Goal: Use online tool/utility: Utilize a website feature to perform a specific function

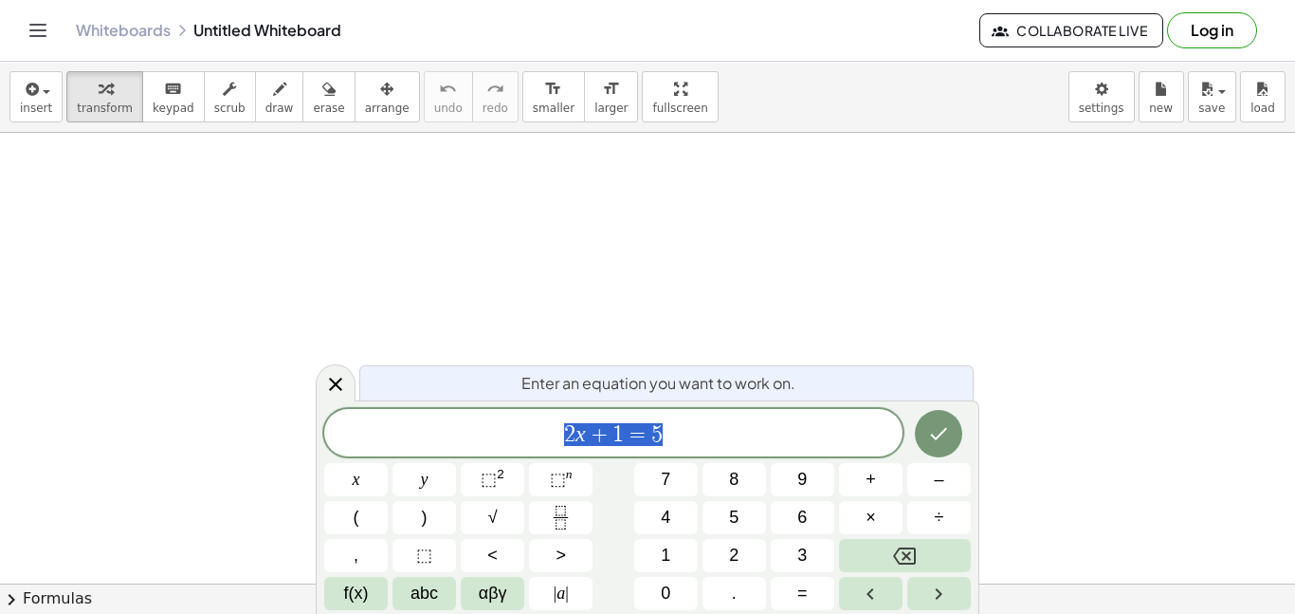
scroll to position [64, 0]
click at [680, 443] on span "2 x + 1 = 5" at bounding box center [613, 434] width 578 height 27
click at [932, 427] on icon "Done" at bounding box center [938, 433] width 23 height 23
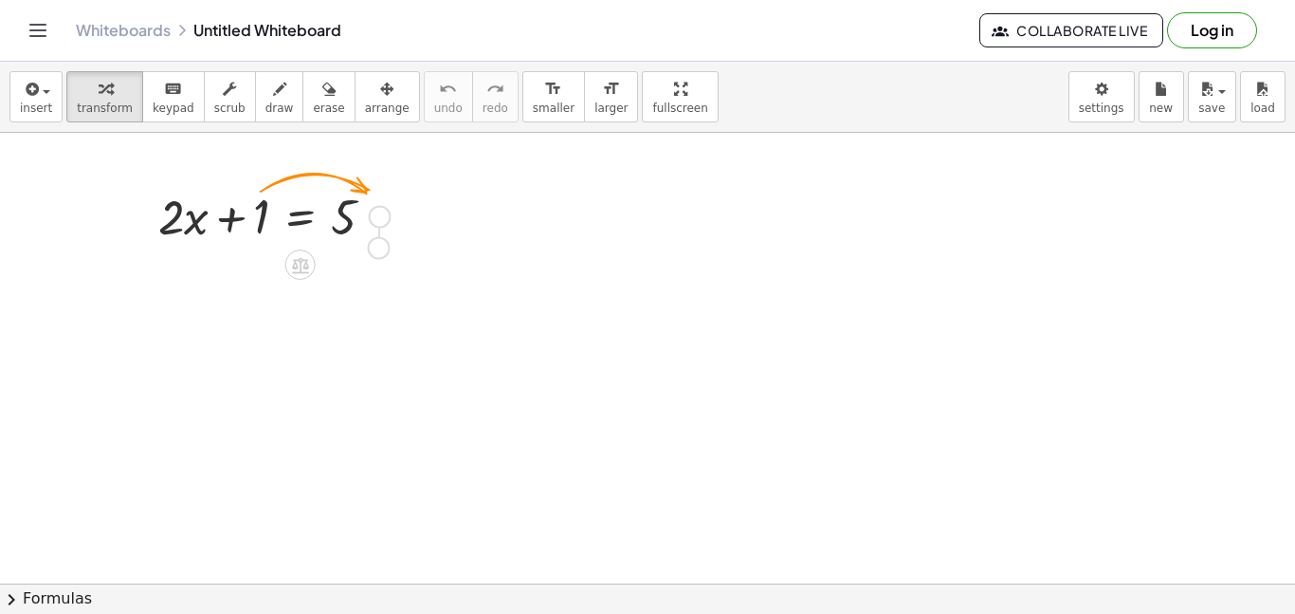
drag, startPoint x: 389, startPoint y: 212, endPoint x: 385, endPoint y: 251, distance: 39.1
click at [385, 251] on div "+ · 2 · x + 1 = 5" at bounding box center [267, 215] width 274 height 74
drag, startPoint x: 386, startPoint y: 219, endPoint x: 306, endPoint y: 271, distance: 95.2
click at [301, 217] on div "+ · 2 · x + 1 = 5" at bounding box center [301, 217] width 0 height 0
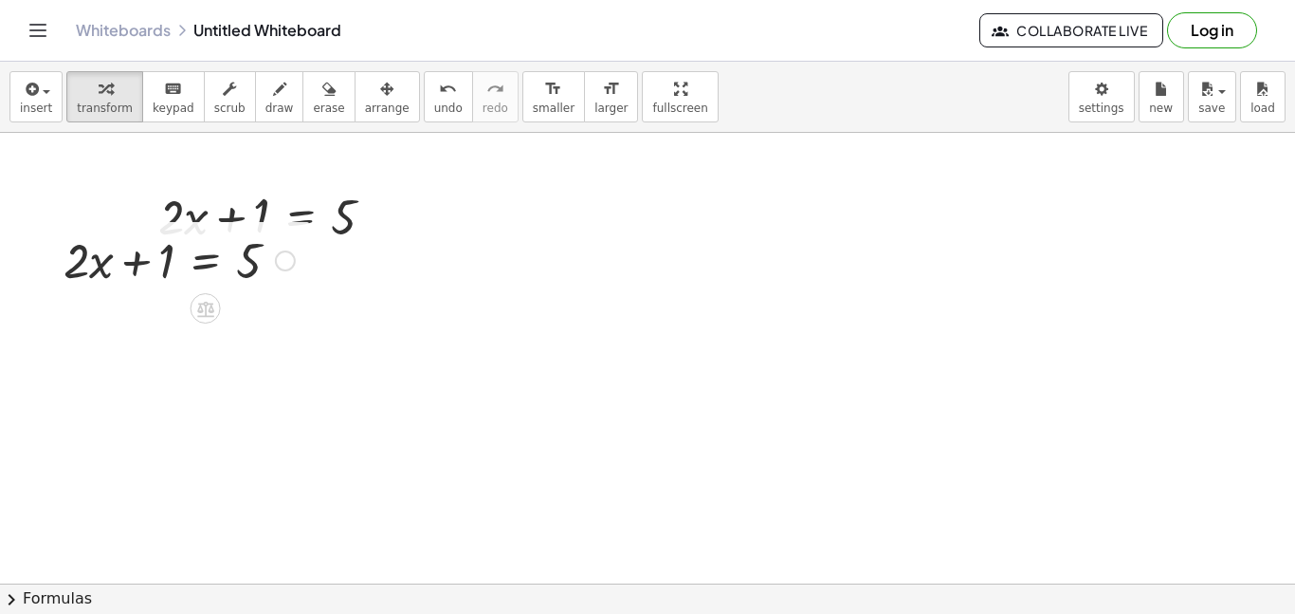
drag, startPoint x: 200, startPoint y: 306, endPoint x: 285, endPoint y: 259, distance: 96.8
drag, startPoint x: 285, startPoint y: 259, endPoint x: 201, endPoint y: 316, distance: 101.0
click at [206, 261] on div "+ · 2 · x + 1 = 5" at bounding box center [206, 261] width 0 height 0
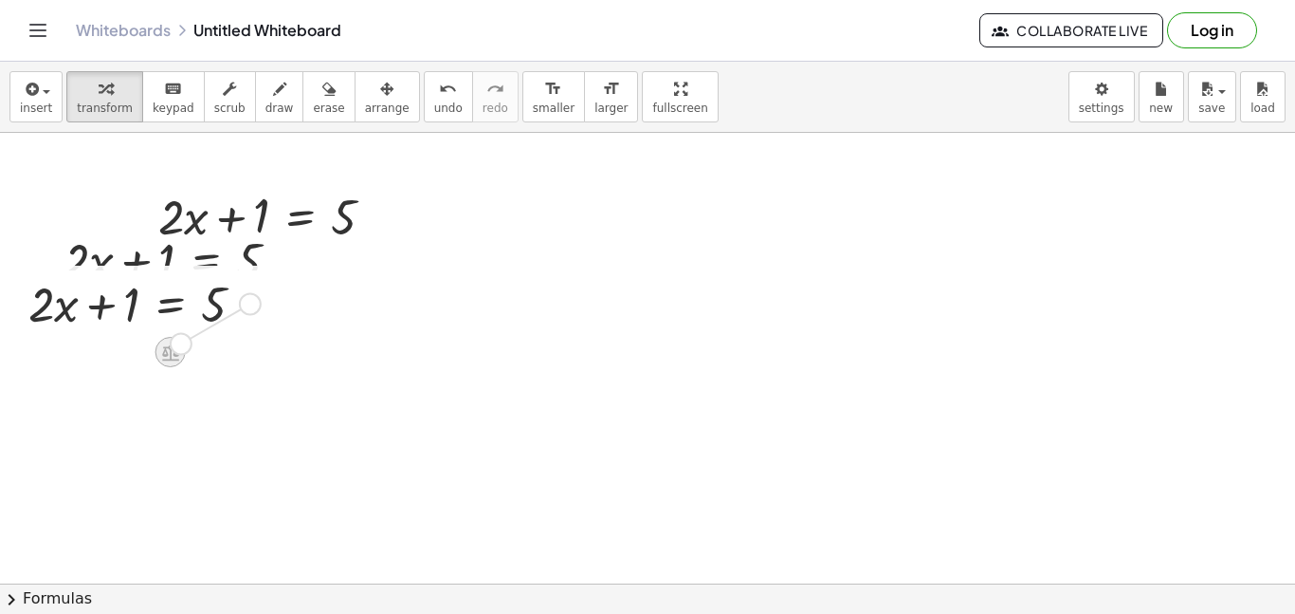
drag, startPoint x: 248, startPoint y: 305, endPoint x: 173, endPoint y: 349, distance: 86.7
click at [171, 304] on div "+ · 2 · x + 1 = 5" at bounding box center [171, 304] width 0 height 0
drag, startPoint x: 245, startPoint y: 307, endPoint x: 173, endPoint y: 361, distance: 90.1
click at [171, 304] on div "+ · 2 · x + 1 = 5" at bounding box center [171, 304] width 0 height 0
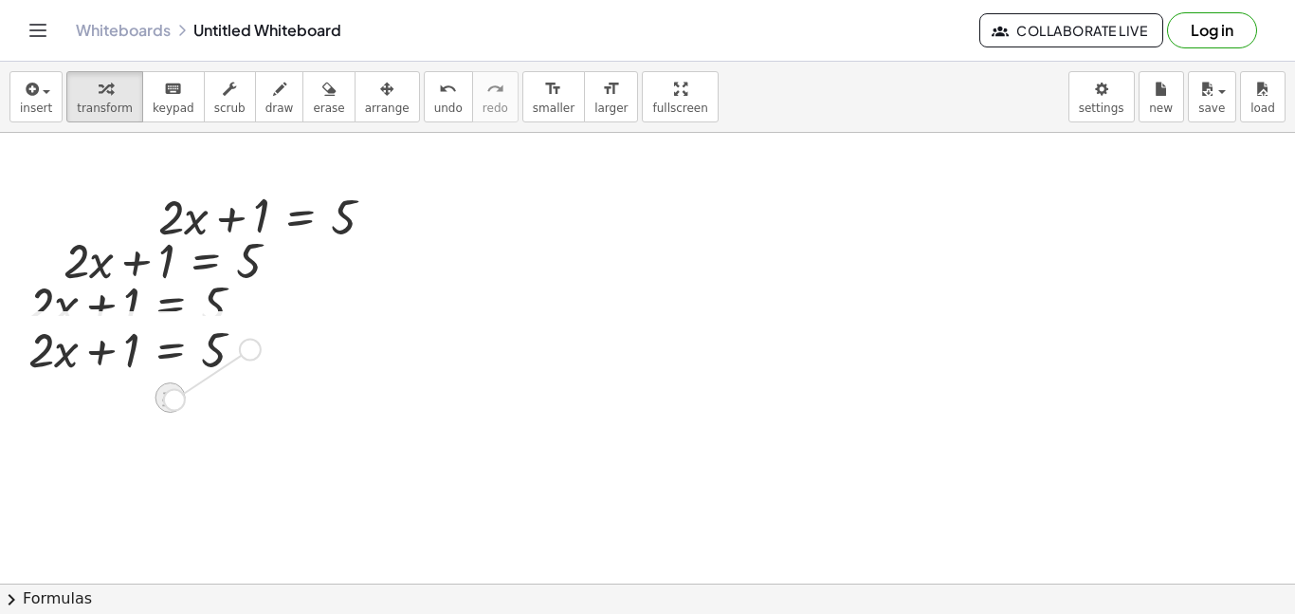
drag, startPoint x: 249, startPoint y: 344, endPoint x: 169, endPoint y: 396, distance: 96.0
click at [171, 350] on div "+ · 2 · x + 1 = 5" at bounding box center [171, 350] width 0 height 0
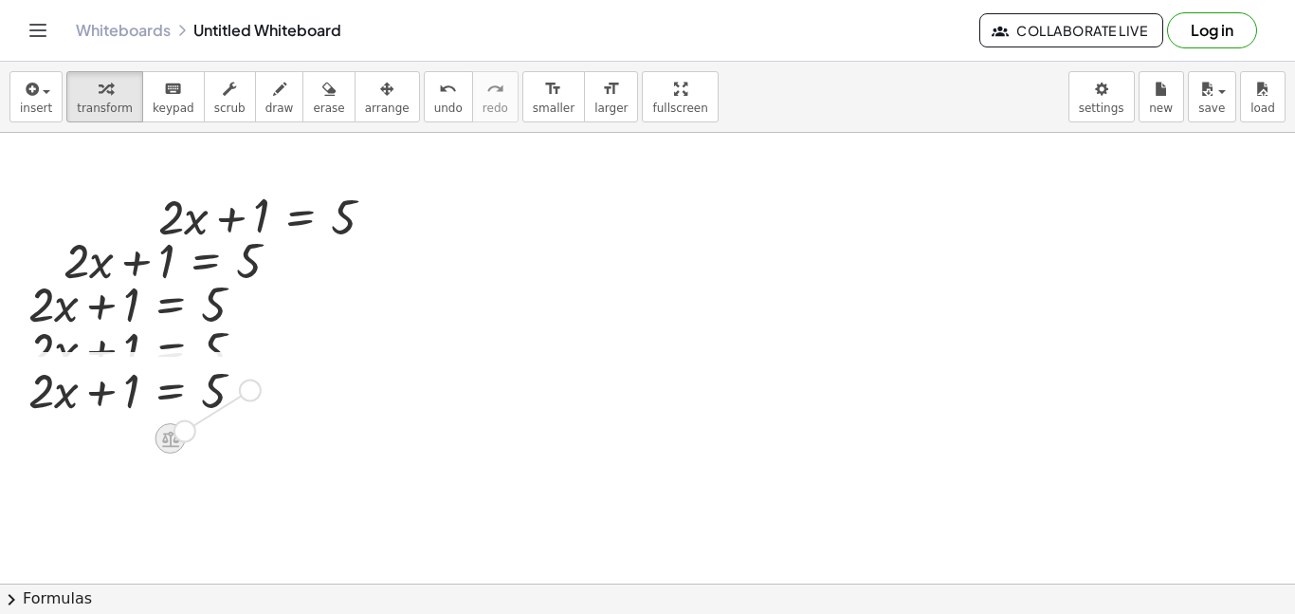
drag, startPoint x: 246, startPoint y: 389, endPoint x: 175, endPoint y: 433, distance: 83.1
click at [171, 391] on div "+ · 2 · x + 1 = 5" at bounding box center [171, 391] width 0 height 0
drag, startPoint x: 252, startPoint y: 396, endPoint x: 178, endPoint y: 447, distance: 89.4
click at [171, 391] on div "+ · 2 · x + 1 = 5" at bounding box center [171, 391] width 0 height 0
click at [331, 413] on div at bounding box center [647, 581] width 1295 height 1024
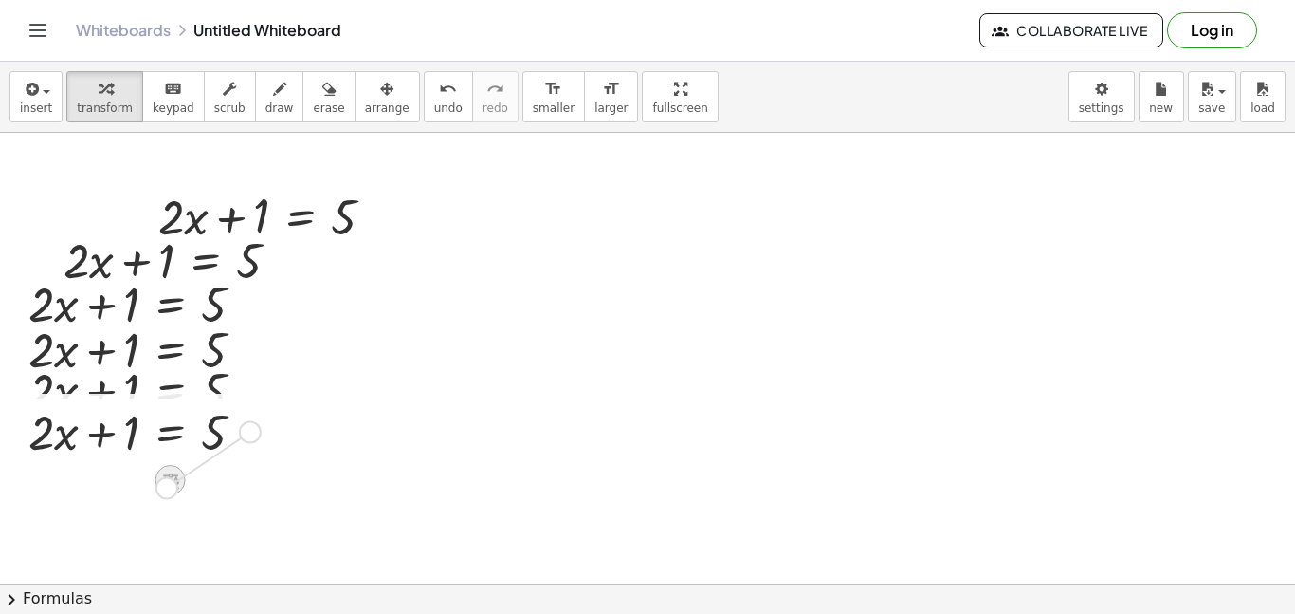
drag, startPoint x: 257, startPoint y: 439, endPoint x: 174, endPoint y: 487, distance: 95.2
click at [171, 432] on div "+ · 2 · x + 1 = 5" at bounding box center [171, 432] width 0 height 0
drag, startPoint x: 248, startPoint y: 435, endPoint x: 172, endPoint y: 485, distance: 90.5
click at [171, 432] on div "+ · 2 · x + 1 = 5" at bounding box center [171, 432] width 0 height 0
drag, startPoint x: 252, startPoint y: 386, endPoint x: 542, endPoint y: 403, distance: 289.8
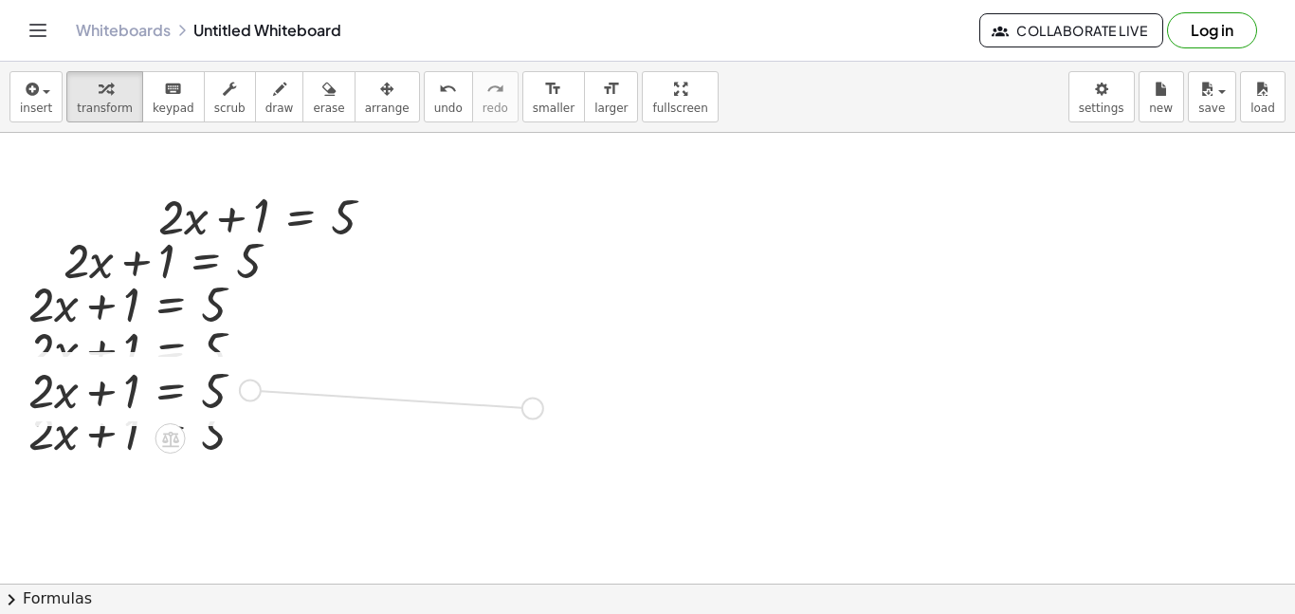
click at [542, 403] on div "+ · 2 · x + 1 = 5 + · 2 · x + 1 = 5 + · 2 · x + 1 = 5 + · 2 · x + 1 = 5 + · 2 ·…" at bounding box center [647, 581] width 1295 height 1024
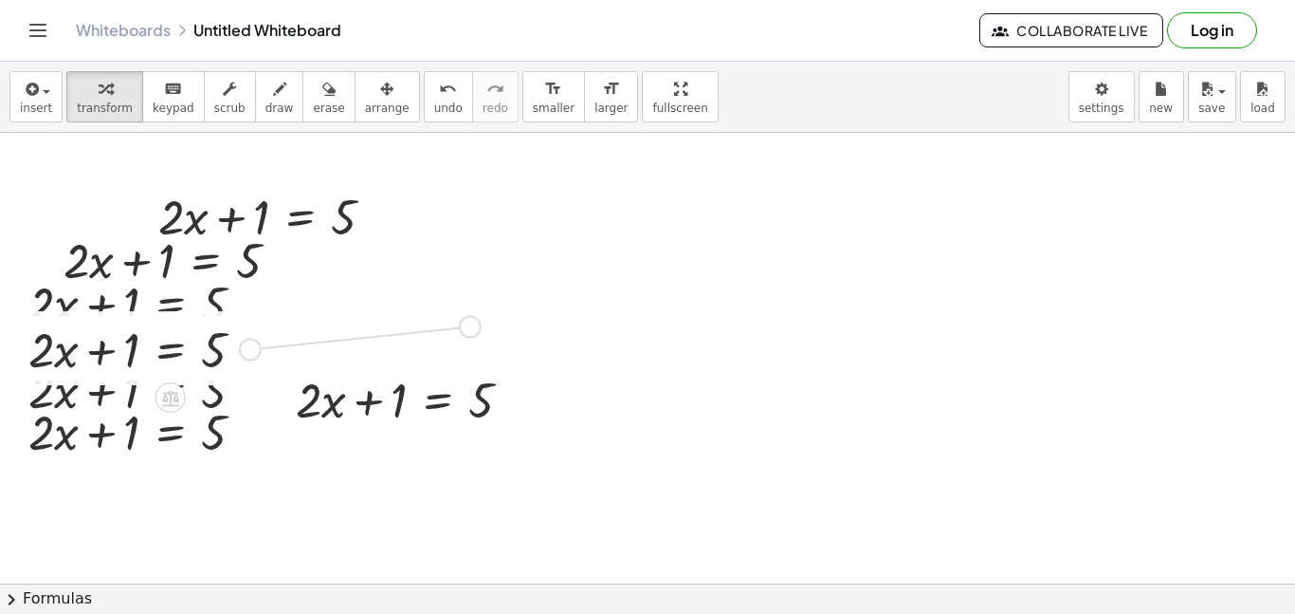
drag, startPoint x: 244, startPoint y: 347, endPoint x: 509, endPoint y: 316, distance: 267.4
click at [509, 316] on div "+ · 2 · x + 1 = 5 + · 2 · x + 1 = 5 + · 2 · x + 1 = 5 + · 2 · x + 1 = 5 + · 2 ·…" at bounding box center [647, 581] width 1295 height 1024
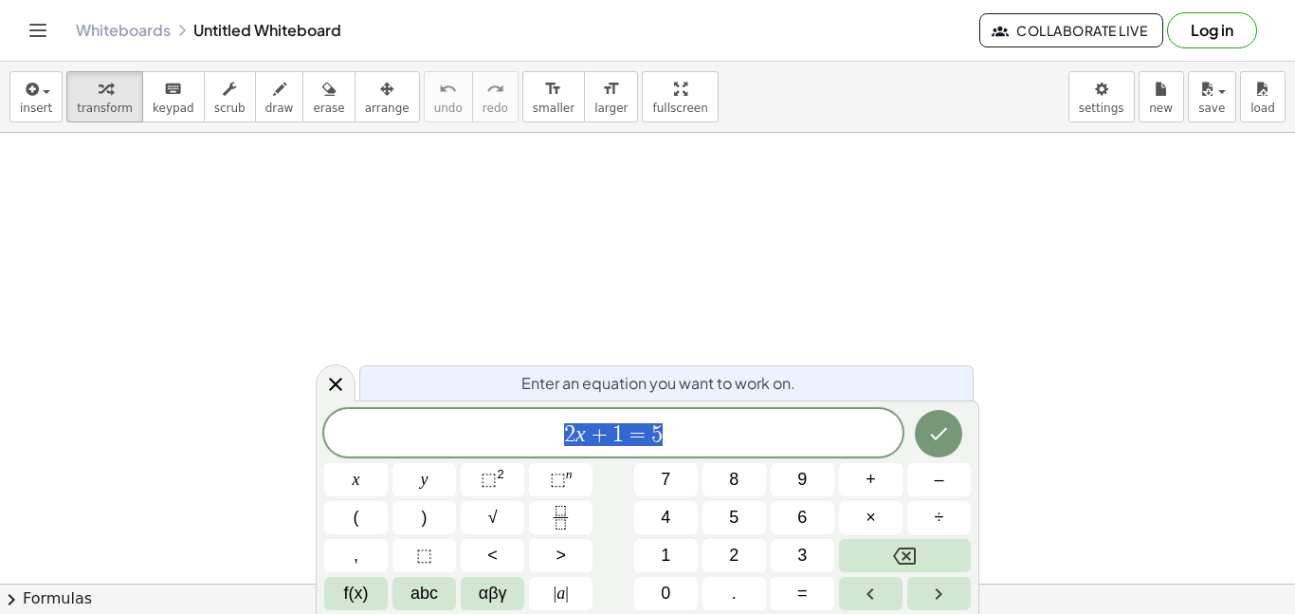
scroll to position [1, 0]
click at [937, 417] on button "Done" at bounding box center [938, 433] width 47 height 47
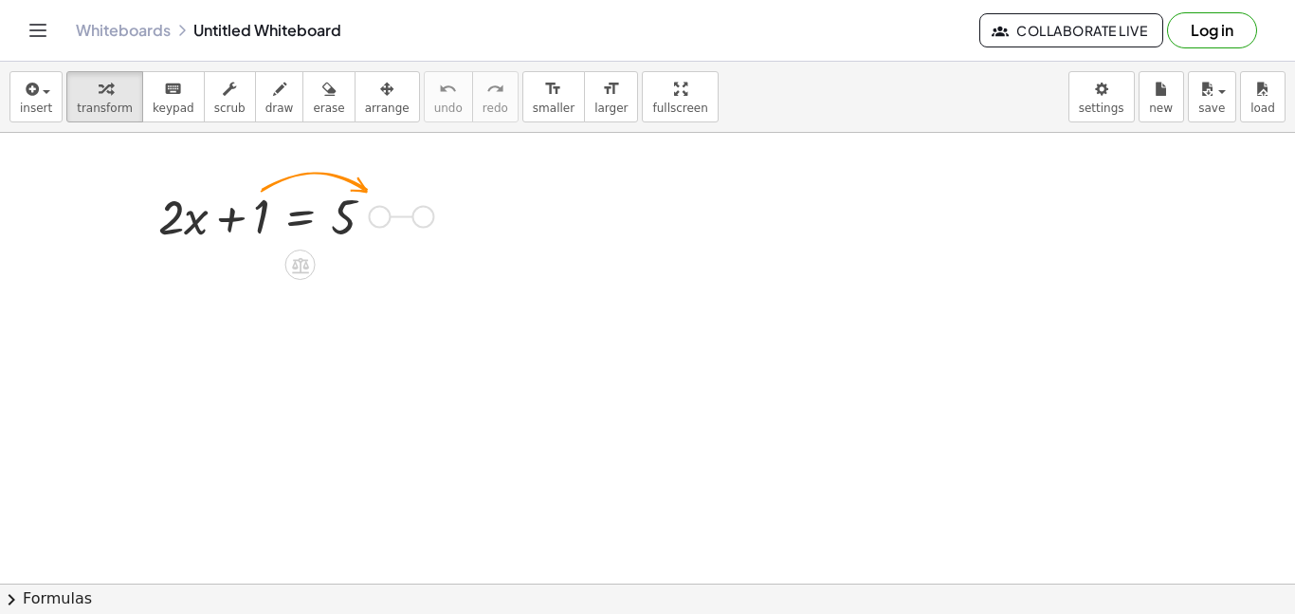
drag, startPoint x: 376, startPoint y: 216, endPoint x: 426, endPoint y: 217, distance: 50.3
drag, startPoint x: 371, startPoint y: 214, endPoint x: 485, endPoint y: 290, distance: 136.8
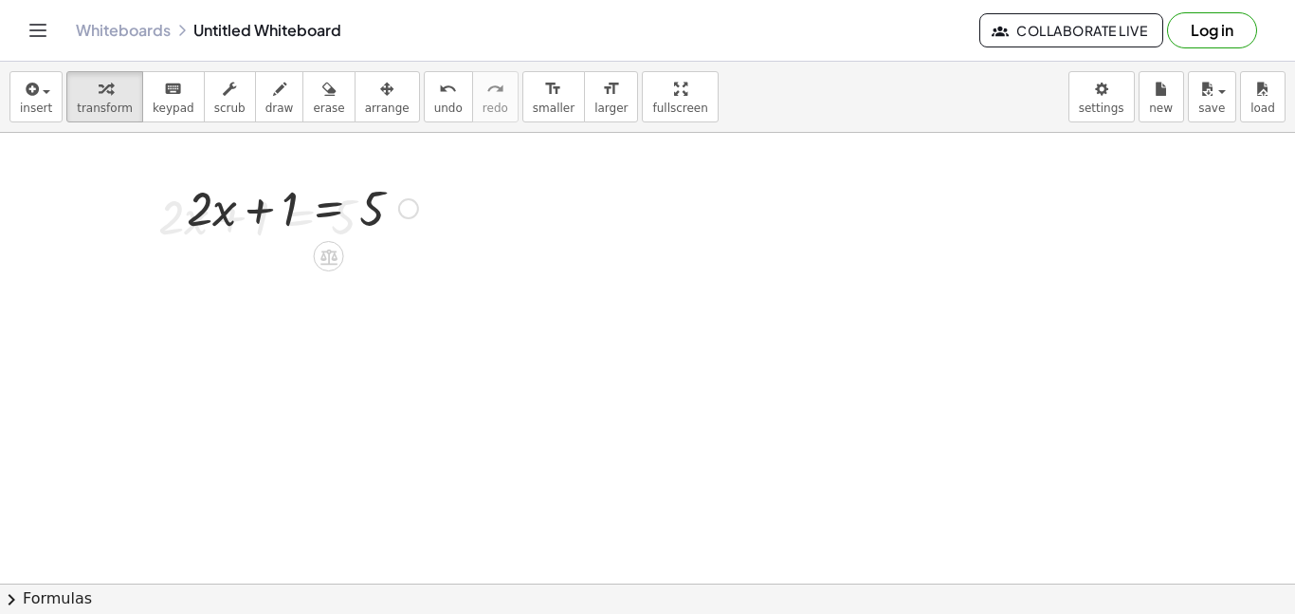
click at [379, 215] on div at bounding box center [302, 206] width 250 height 64
drag, startPoint x: 379, startPoint y: 215, endPoint x: 349, endPoint y: 237, distance: 37.4
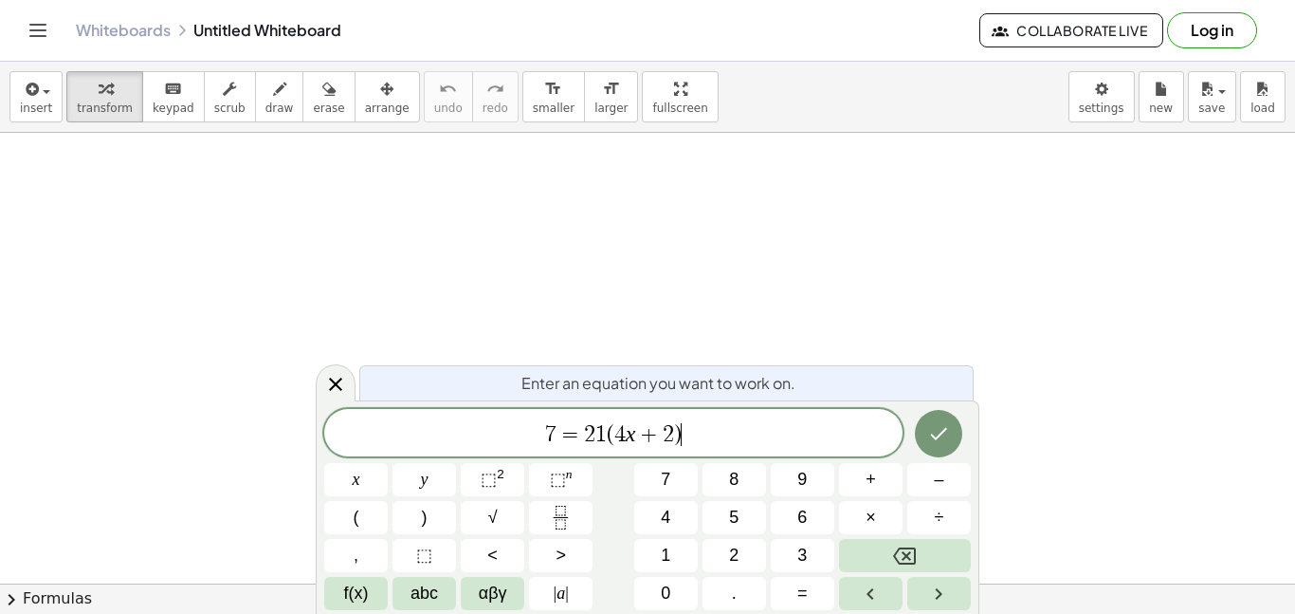
scroll to position [2, 0]
drag, startPoint x: 709, startPoint y: 439, endPoint x: 480, endPoint y: 443, distance: 229.5
click at [480, 443] on span "7 = 2 1 ​ ( 4 x + 2 )" at bounding box center [613, 434] width 578 height 27
click at [941, 422] on icon "Done" at bounding box center [938, 433] width 23 height 23
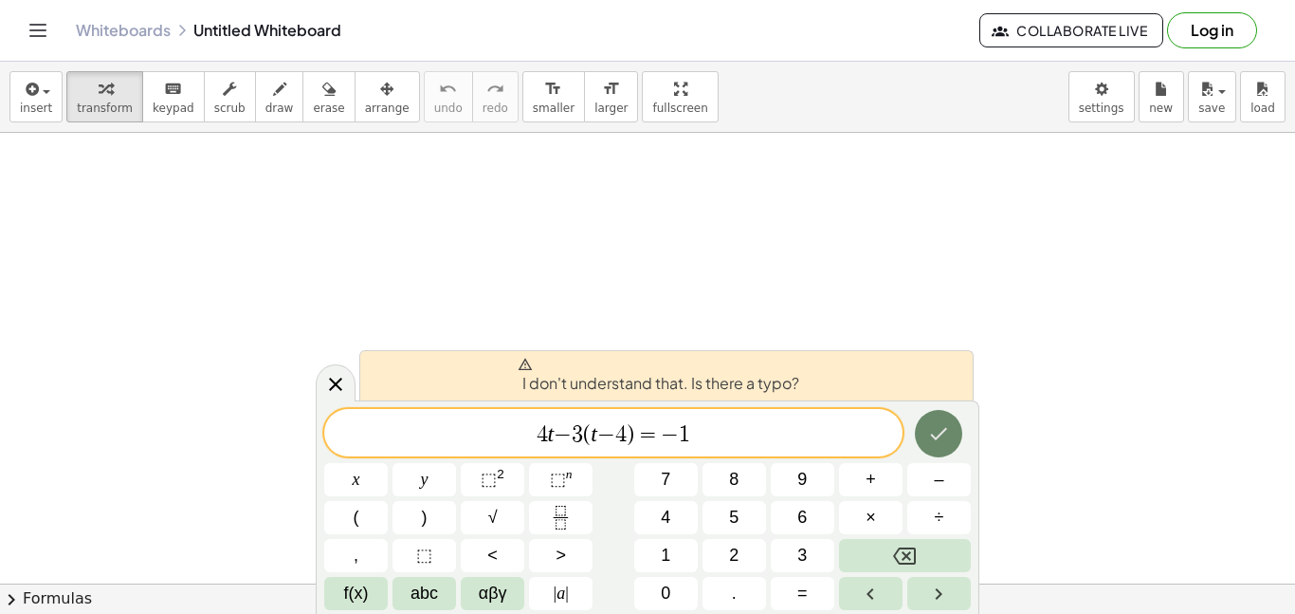
click at [940, 434] on icon "Done" at bounding box center [939, 434] width 17 height 12
